Goal: Task Accomplishment & Management: Manage account settings

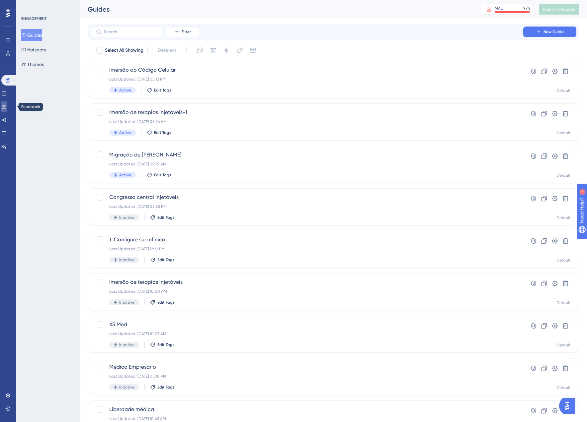
click at [7, 105] on link at bounding box center [3, 107] width 5 height 11
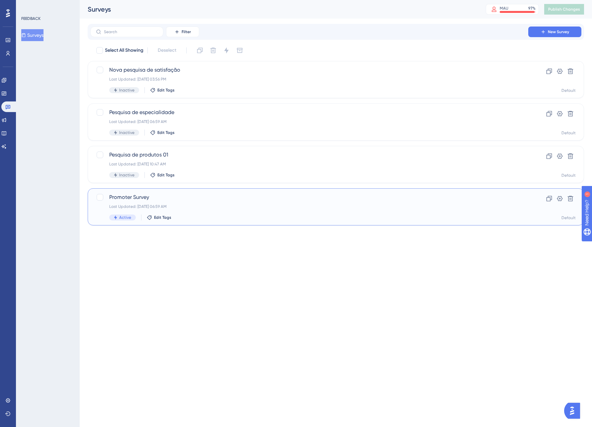
click at [182, 202] on div "Promoter Survey Last Updated: [DATE] 06:59 AM Active Edit Tags" at bounding box center [309, 206] width 400 height 27
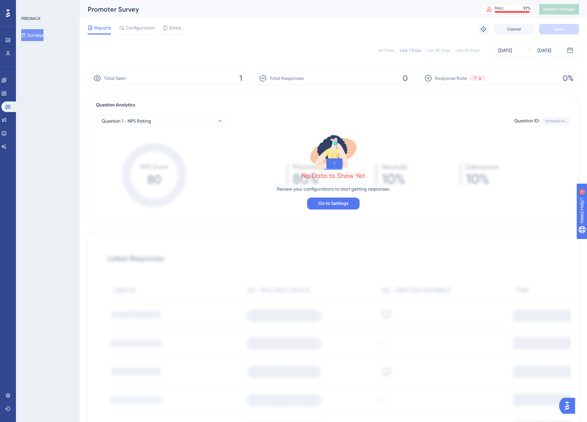
click at [105, 28] on span "Reports" at bounding box center [102, 28] width 17 height 8
click at [36, 39] on button "Surveys" at bounding box center [32, 35] width 22 height 12
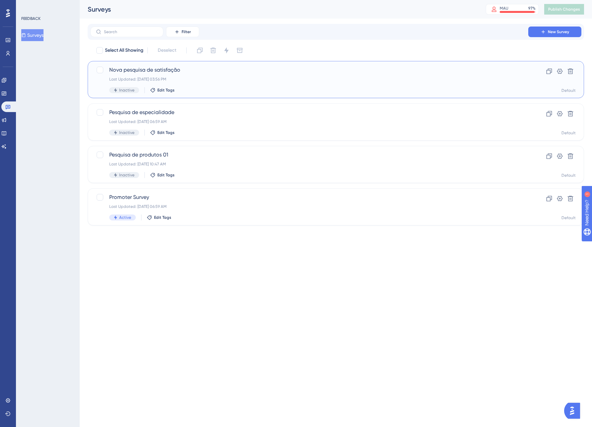
click at [278, 80] on div "Last Updated: [DATE] 03:56 PM" at bounding box center [309, 79] width 400 height 5
click at [237, 205] on div "Last Updated: [DATE] 06:59 AM" at bounding box center [309, 206] width 400 height 5
click at [139, 196] on span "Promoter Survey" at bounding box center [309, 197] width 400 height 8
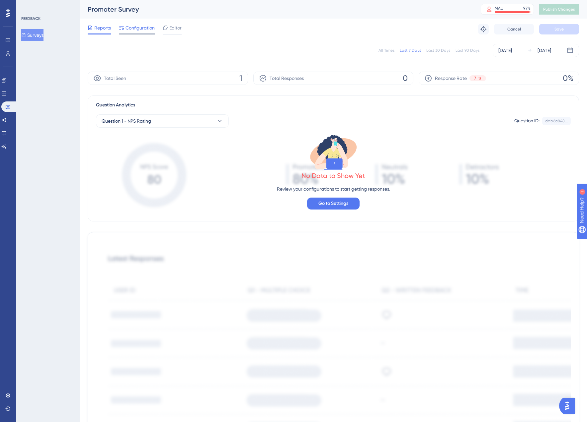
click at [139, 30] on span "Configuration" at bounding box center [139, 28] width 29 height 8
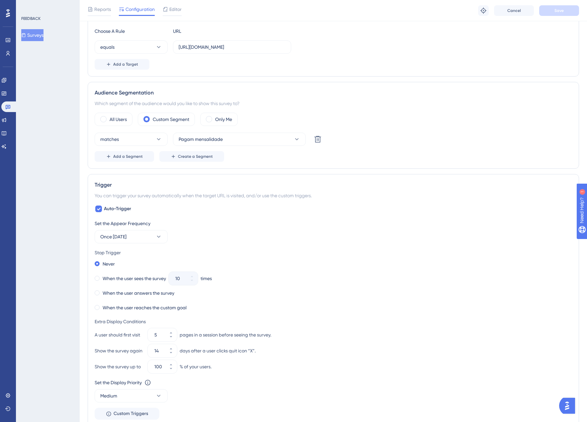
scroll to position [308, 0]
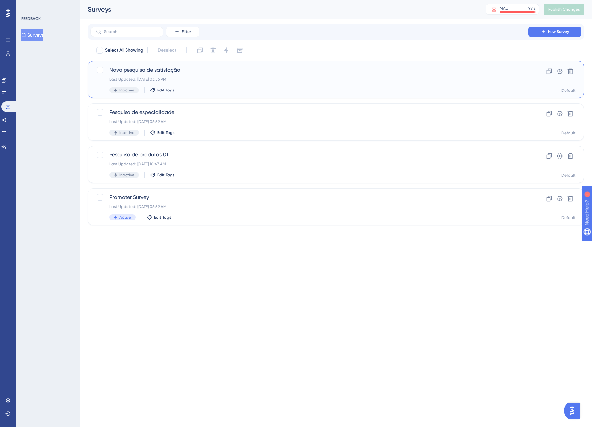
click at [143, 77] on div "Last Updated: [DATE] 03:56 PM" at bounding box center [309, 79] width 400 height 5
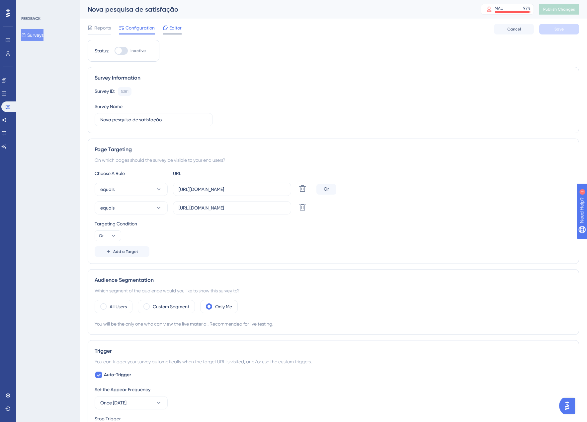
click at [165, 26] on icon at bounding box center [165, 27] width 5 height 5
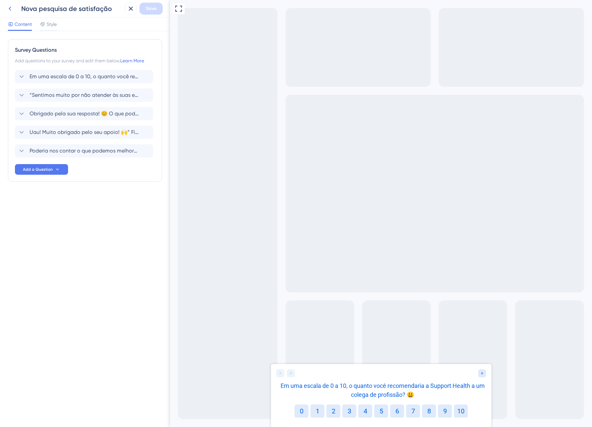
click at [9, 6] on icon at bounding box center [10, 9] width 8 height 8
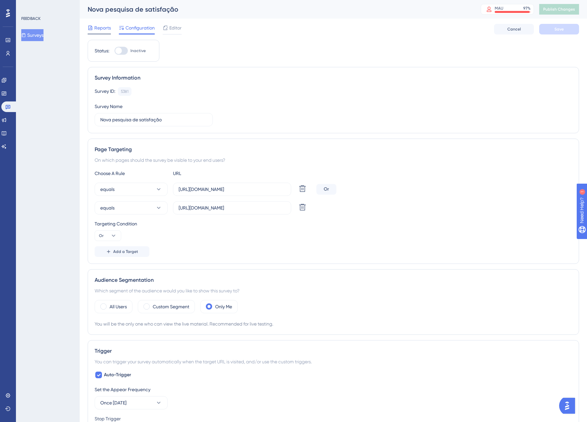
click at [103, 29] on span "Reports" at bounding box center [102, 28] width 17 height 8
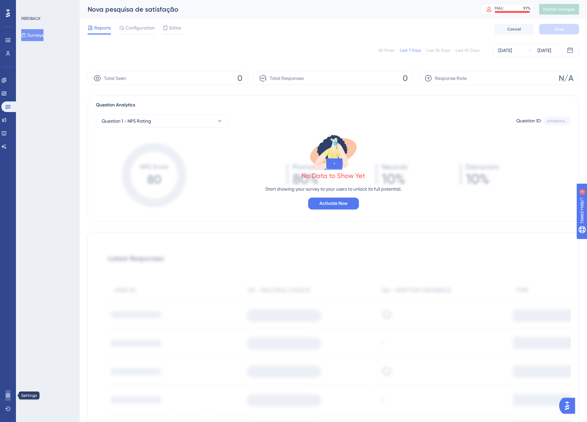
click at [8, 396] on icon at bounding box center [7, 395] width 5 height 5
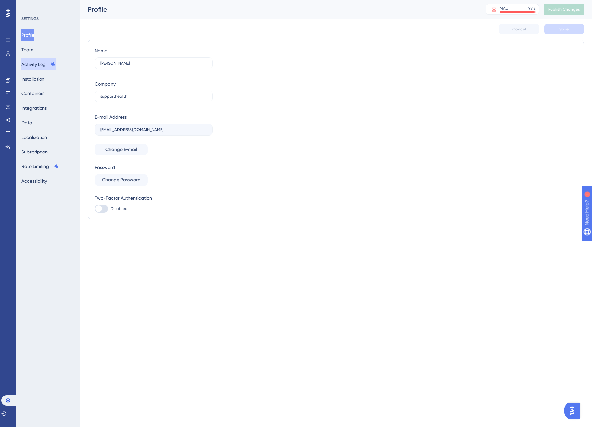
click at [44, 65] on button "Activity Log" at bounding box center [38, 64] width 35 height 12
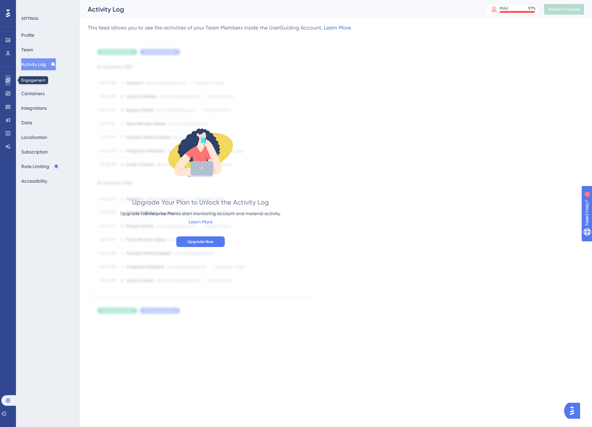
click at [10, 80] on icon at bounding box center [7, 80] width 5 height 5
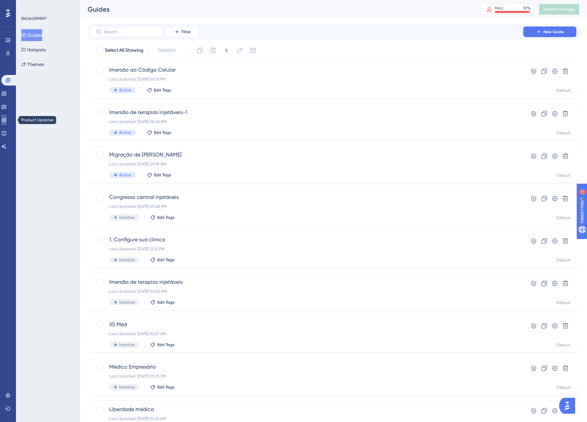
click at [7, 118] on icon at bounding box center [3, 119] width 5 height 5
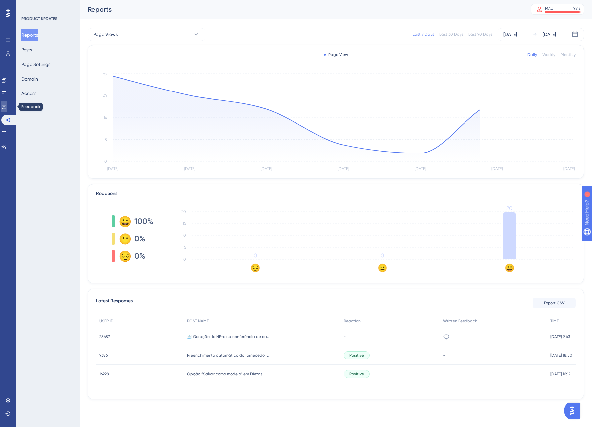
click at [7, 108] on link at bounding box center [3, 107] width 5 height 11
